Goal: Information Seeking & Learning: Learn about a topic

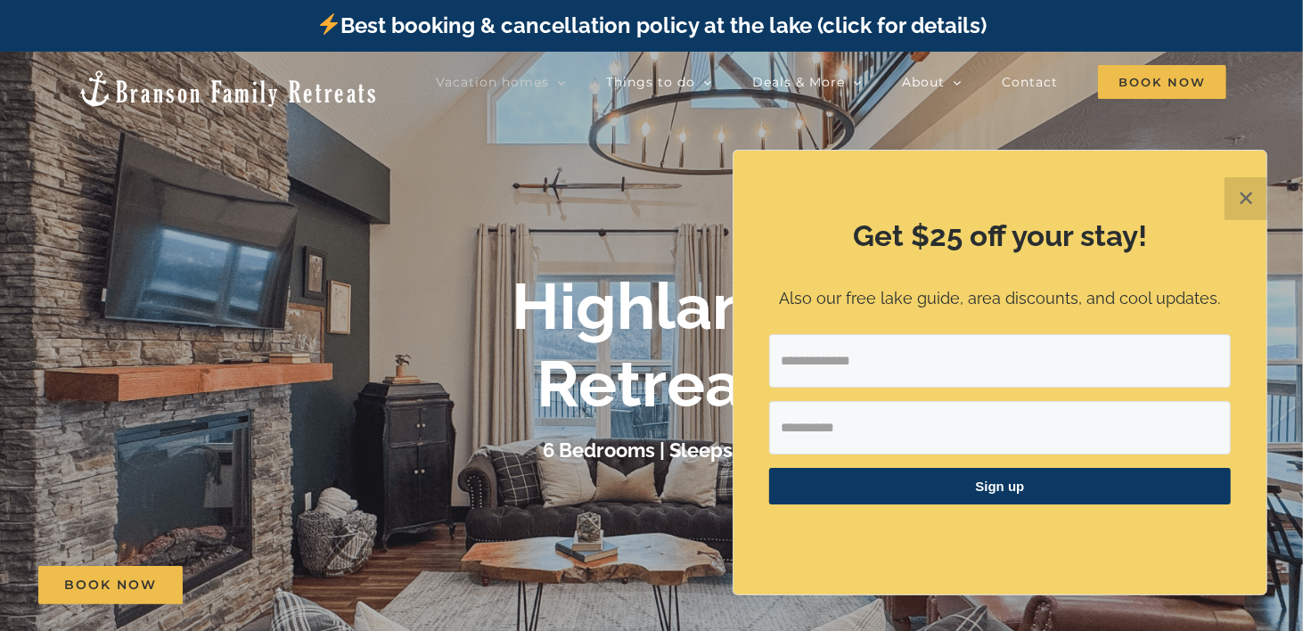
click at [909, 366] on input "Email Address" at bounding box center [1000, 360] width 462 height 53
type input "**********"
type input "*******"
click at [1005, 487] on span "Sign up" at bounding box center [1000, 486] width 462 height 37
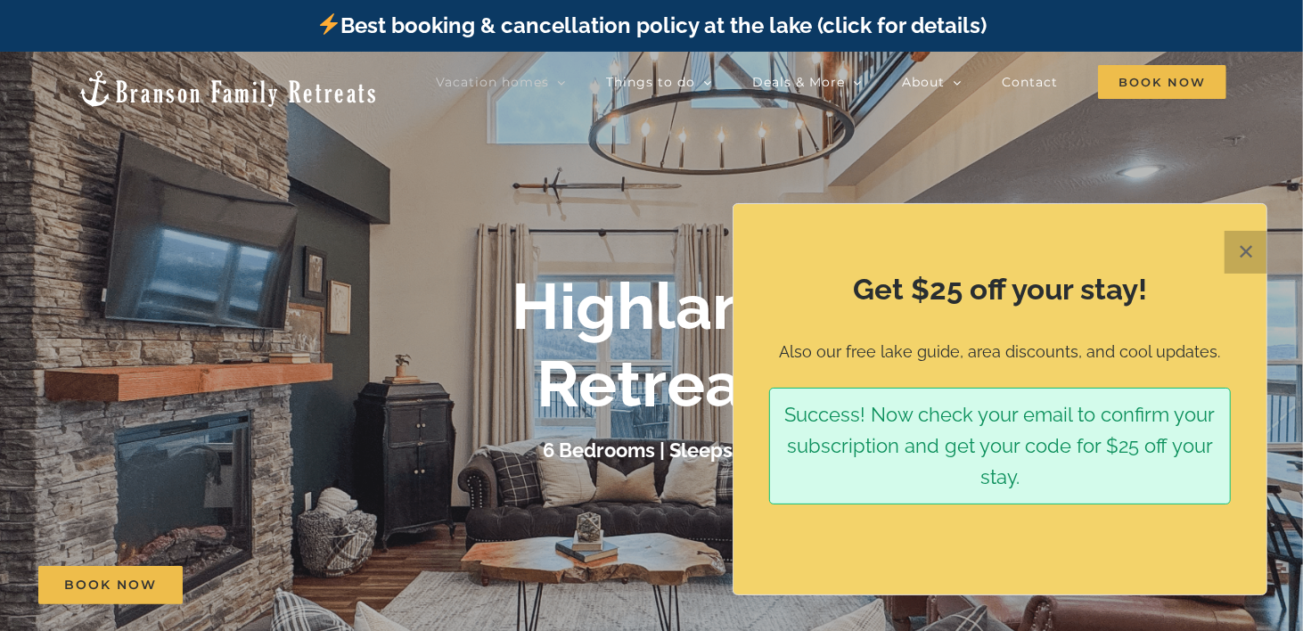
click at [1244, 251] on button "✕" at bounding box center [1246, 252] width 43 height 43
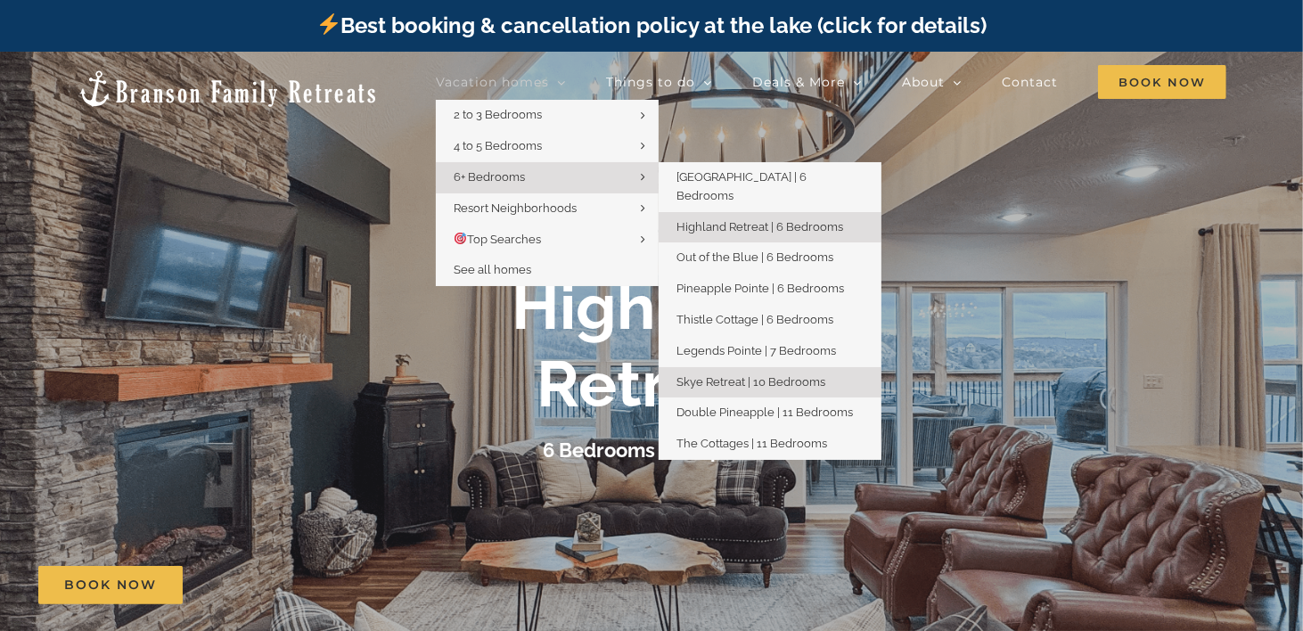
click at [726, 375] on span "Skye Retreat | 10 Bedrooms" at bounding box center [751, 381] width 149 height 13
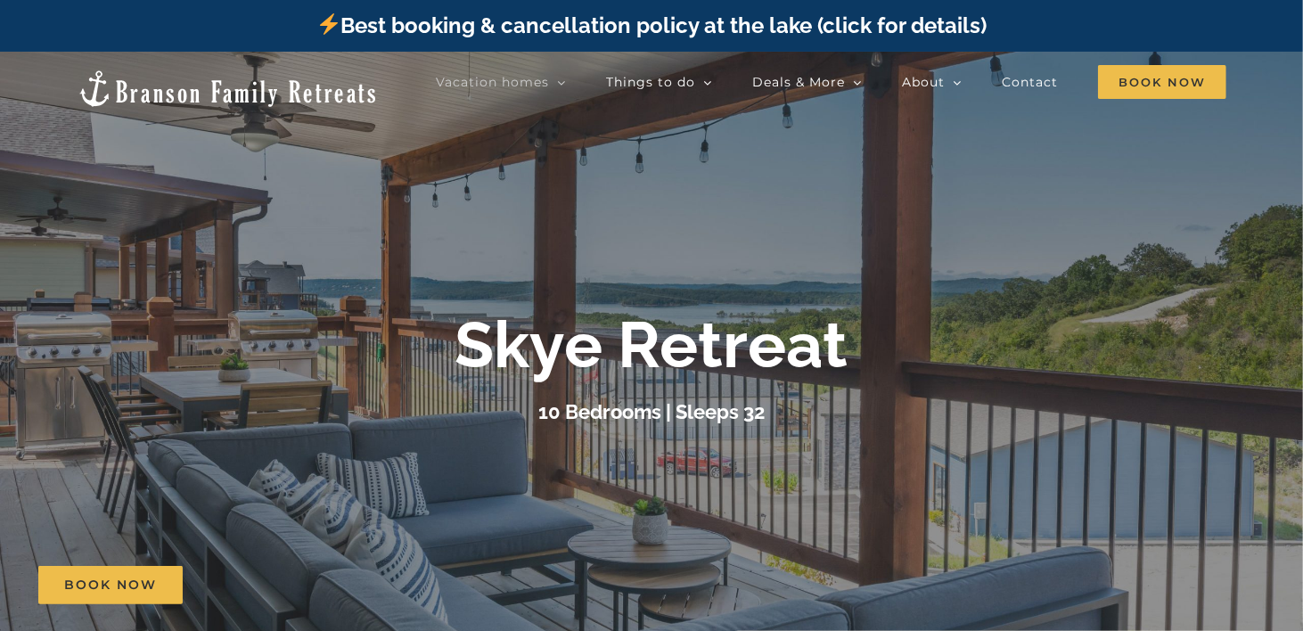
click at [638, 421] on h3 "10 Bedrooms | Sleeps 32" at bounding box center [652, 411] width 226 height 23
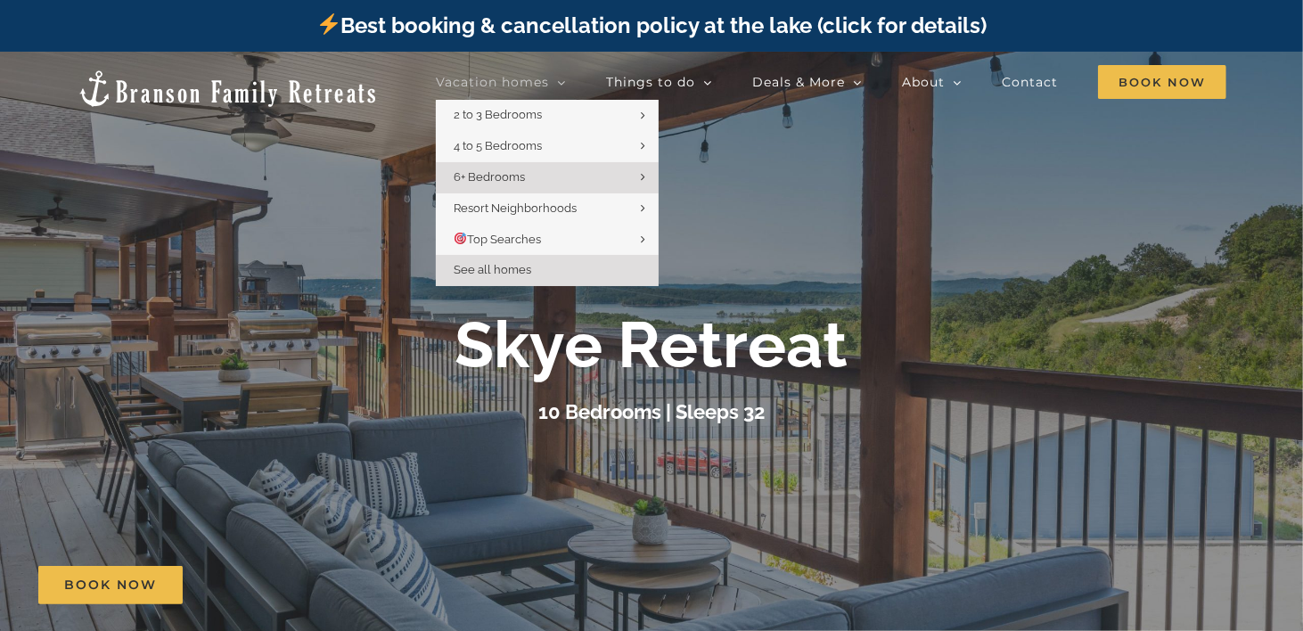
click at [504, 271] on span "See all homes" at bounding box center [493, 269] width 78 height 13
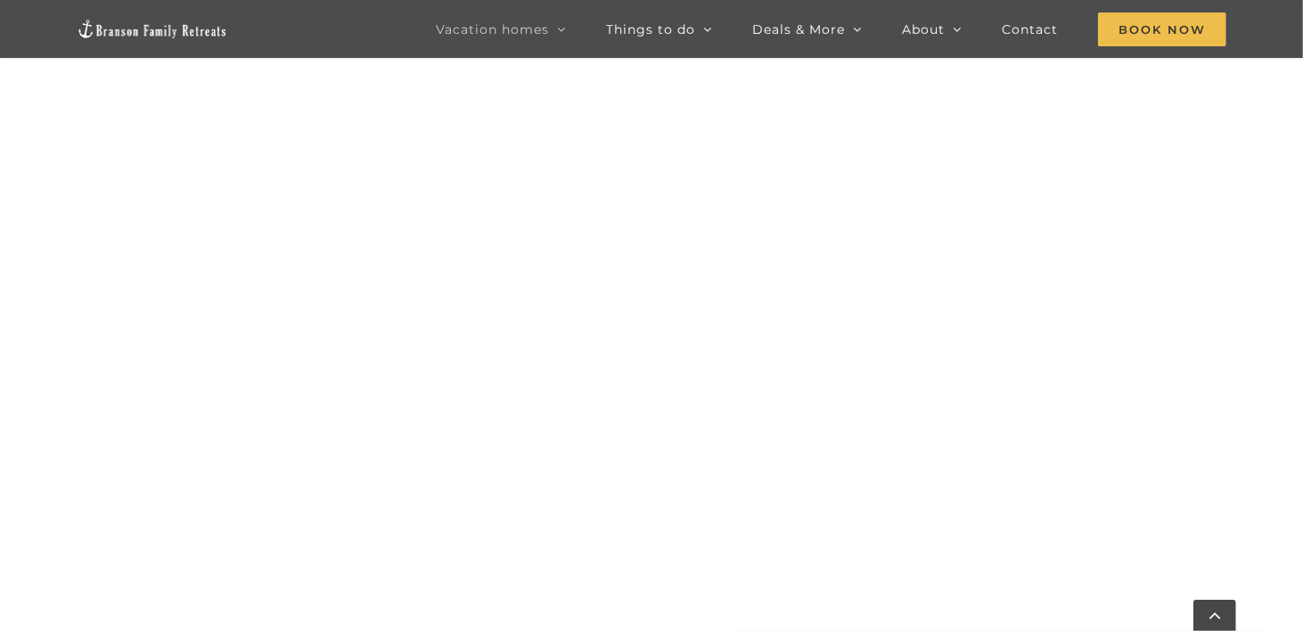
scroll to position [1262, 0]
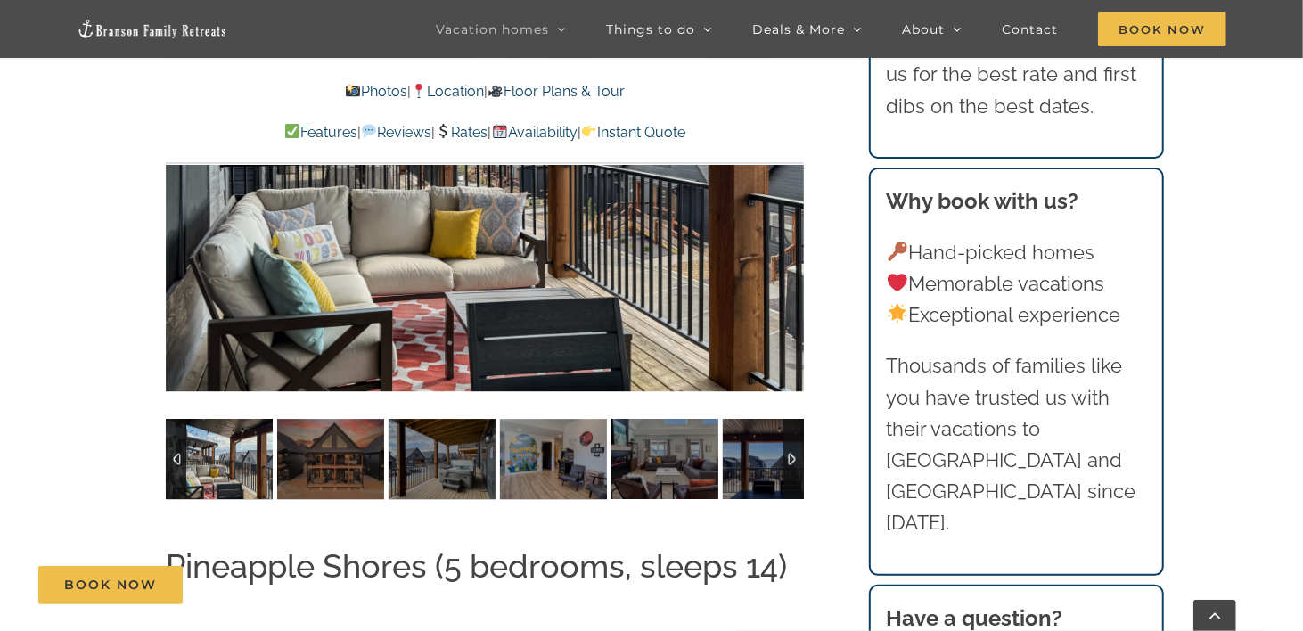
scroll to position [3076, 0]
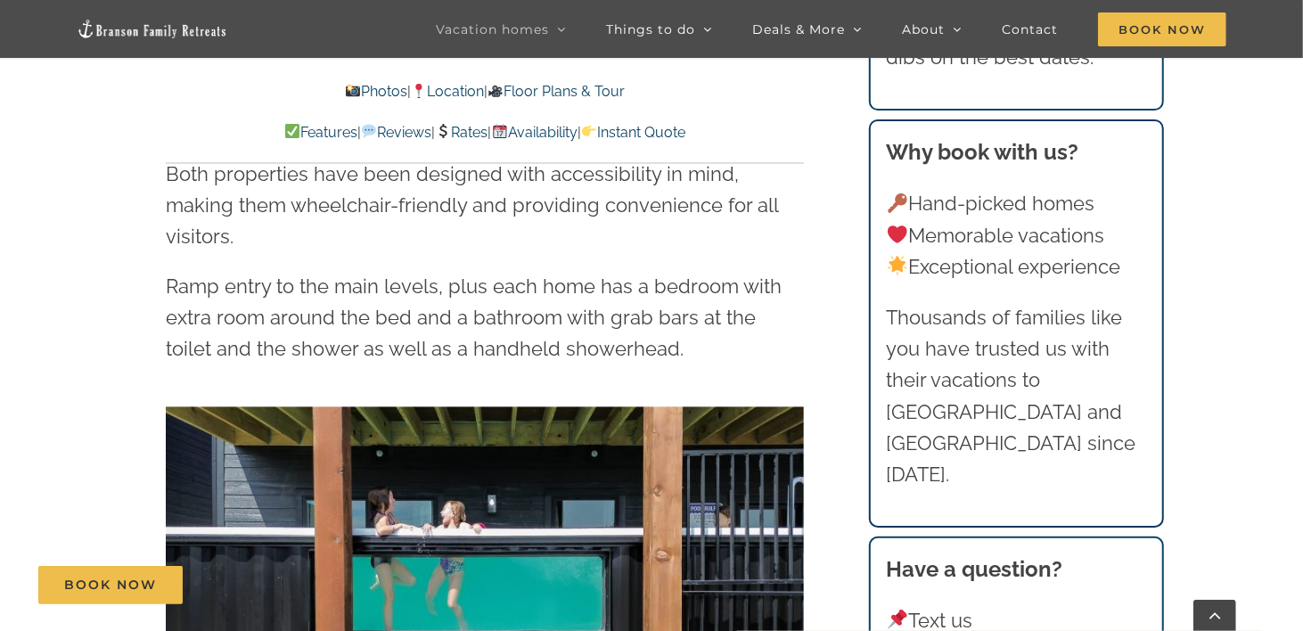
scroll to position [3076, 0]
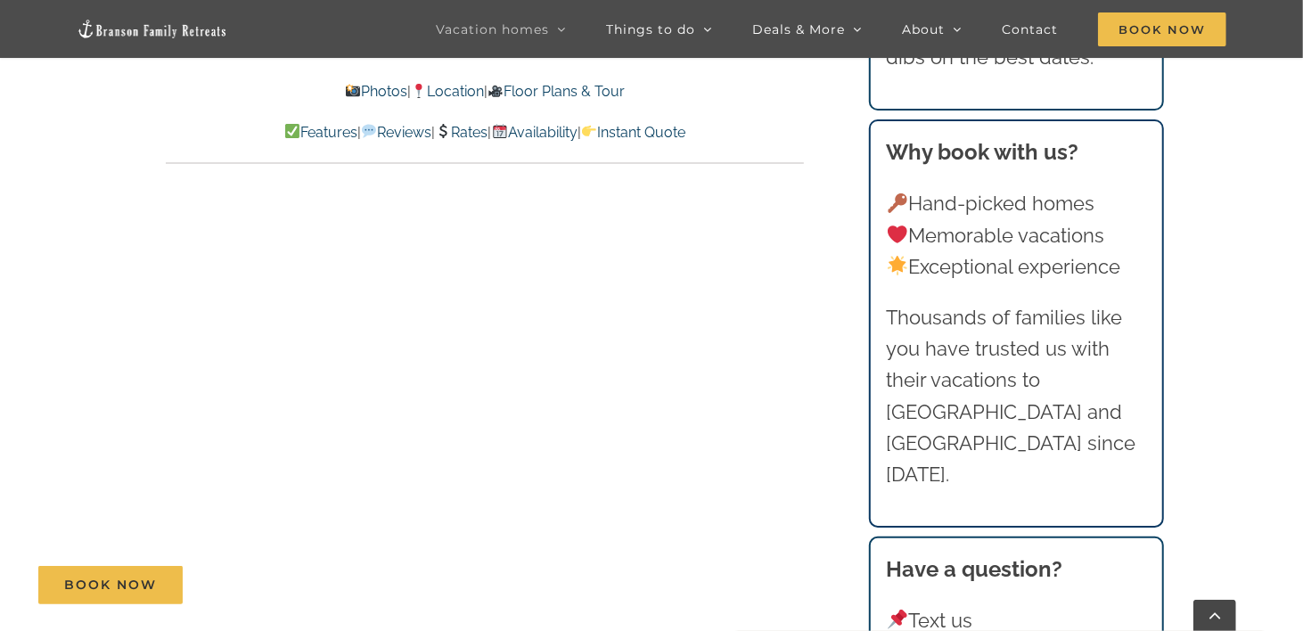
scroll to position [9741, 0]
